Goal: Navigation & Orientation: Understand site structure

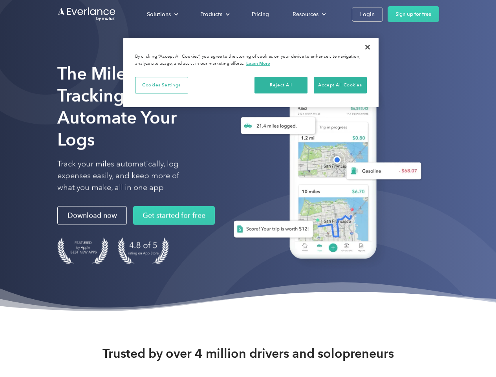
click at [162, 14] on div "Solutions" at bounding box center [159, 14] width 24 height 10
click at [214, 14] on div "Products" at bounding box center [211, 14] width 22 height 10
click at [308, 14] on div "Resources" at bounding box center [306, 14] width 26 height 10
click at [161, 85] on button "Cookies Settings" at bounding box center [161, 85] width 53 height 16
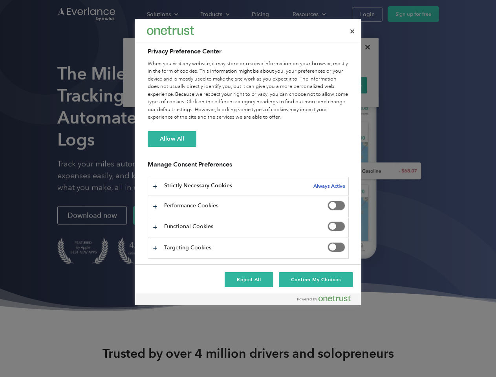
click at [281, 85] on div "When you visit any website, it may store or retrieve information on your browse…" at bounding box center [248, 90] width 201 height 61
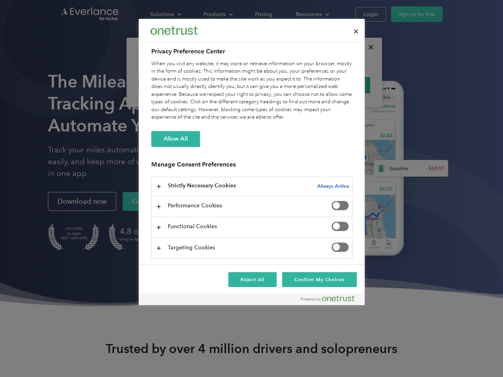
click at [340, 85] on div "When you visit any website, it may store or retrieve information on your browse…" at bounding box center [251, 90] width 201 height 61
click at [368, 47] on div at bounding box center [251, 188] width 503 height 377
